Goal: Task Accomplishment & Management: Use online tool/utility

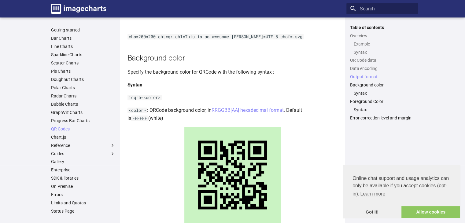
scroll to position [721, 0]
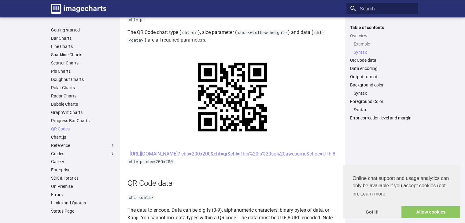
scroll to position [267, 0]
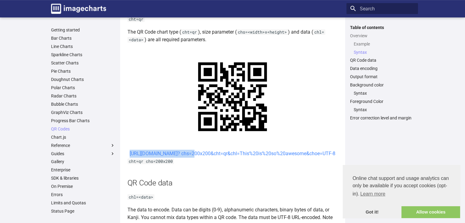
drag, startPoint x: 194, startPoint y: 152, endPoint x: 255, endPoint y: 154, distance: 60.8
click at [255, 154] on center "https://image-charts.com/chart? chs=200x200&cht=qr&chl=This%20is%20so%20awesome…" at bounding box center [232, 154] width 210 height 8
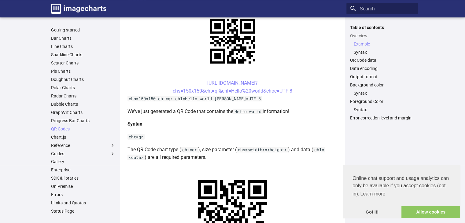
scroll to position [140, 0]
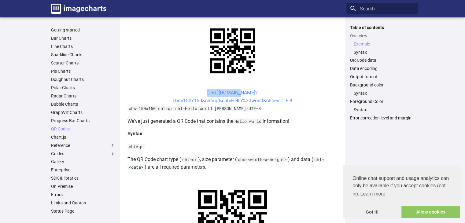
drag, startPoint x: 188, startPoint y: 87, endPoint x: 225, endPoint y: 95, distance: 37.8
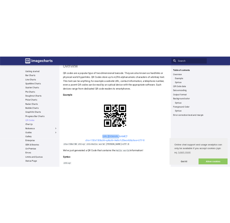
scroll to position [0, 0]
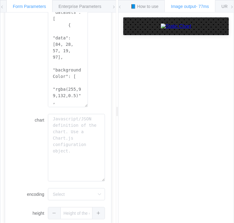
scroll to position [173, 0]
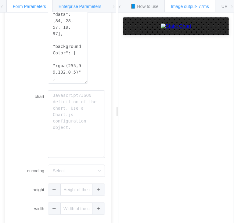
click at [81, 10] on div "Enterprise Parameters" at bounding box center [80, 6] width 56 height 12
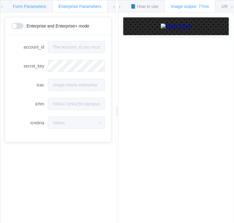
click at [27, 1] on div "Form Parameters" at bounding box center [29, 6] width 46 height 12
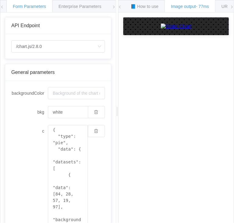
click at [2, 7] on icon at bounding box center [2, 7] width 4 height 4
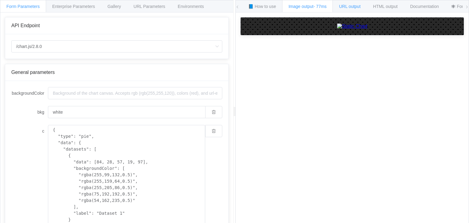
click at [234, 9] on div "URL output" at bounding box center [350, 6] width 34 height 12
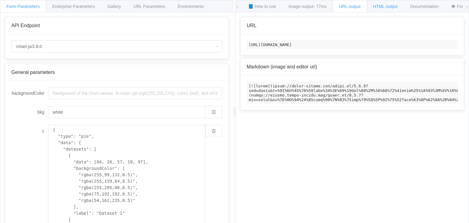
click at [234, 0] on div "HTML output" at bounding box center [385, 6] width 37 height 12
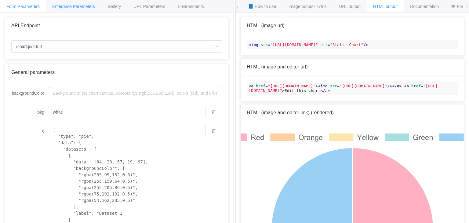
click at [81, 4] on span "Enterprise Parameters" at bounding box center [73, 6] width 43 height 5
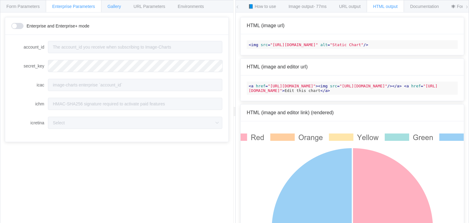
click at [118, 10] on div "Gallery" at bounding box center [114, 6] width 26 height 12
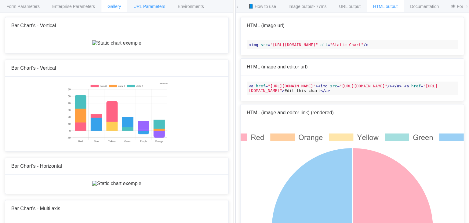
click at [163, 8] on span "URL Parameters" at bounding box center [150, 6] width 32 height 5
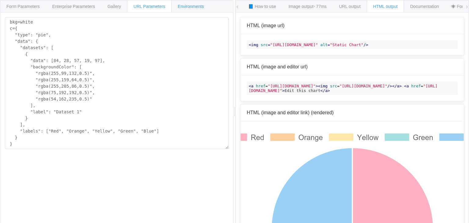
click at [194, 8] on span "Environments" at bounding box center [191, 6] width 26 height 5
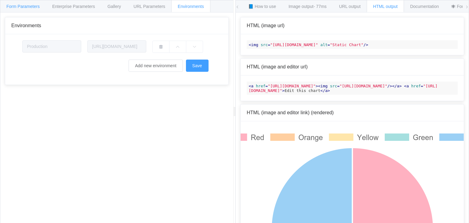
click at [13, 5] on span "Form Parameters" at bounding box center [22, 6] width 33 height 5
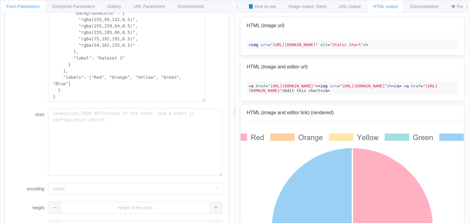
scroll to position [173, 0]
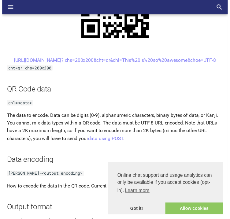
scroll to position [323, 0]
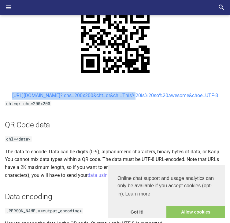
drag, startPoint x: 72, startPoint y: 93, endPoint x: 80, endPoint y: 104, distance: 13.9
click at [80, 100] on center "[URL][DOMAIN_NAME]? chs=200x200&cht=qr&chl=This%20is%20so%20awesome&choe=UTF-8" at bounding box center [115, 96] width 220 height 8
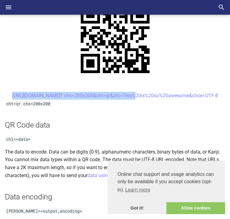
click at [65, 95] on center "[URL][DOMAIN_NAME]? chs=200x200&cht=qr&chl=This%20is%20so%20awesome&choe=UTF-8" at bounding box center [115, 96] width 220 height 8
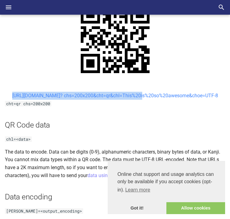
drag, startPoint x: 65, startPoint y: 95, endPoint x: 86, endPoint y: 102, distance: 21.5
click at [86, 100] on center "[URL][DOMAIN_NAME]? chs=200x200&cht=qr&chl=This%20is%20so%20awesome&choe=UTF-8" at bounding box center [115, 96] width 220 height 8
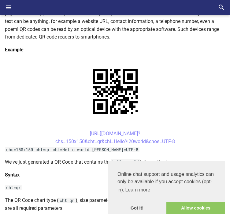
scroll to position [98, 0]
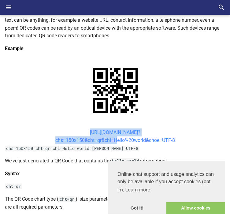
drag, startPoint x: 72, startPoint y: 131, endPoint x: 114, endPoint y: 142, distance: 43.3
click at [114, 142] on center "[URL][DOMAIN_NAME]? chs=150x150&cht=qr&chl=Hello%20world&choe=UTF-8" at bounding box center [115, 136] width 220 height 16
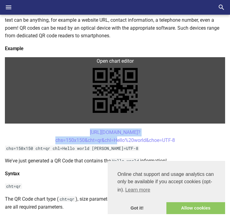
copy link "[URL][DOMAIN_NAME]? chs=150x150&cht=qr&chl="
